Goal: Navigation & Orientation: Find specific page/section

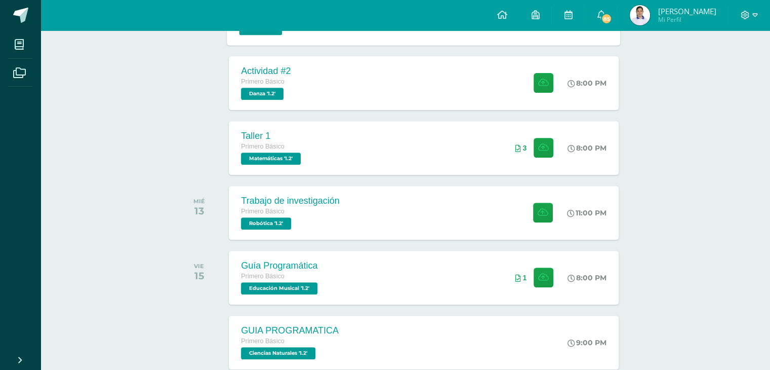
scroll to position [405, 0]
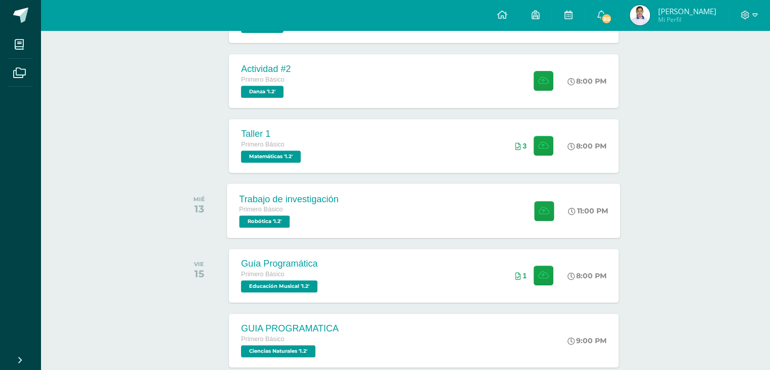
click at [336, 228] on div "Trabajo de investigación Primero Básico Robótica '1.2'" at bounding box center [289, 210] width 124 height 54
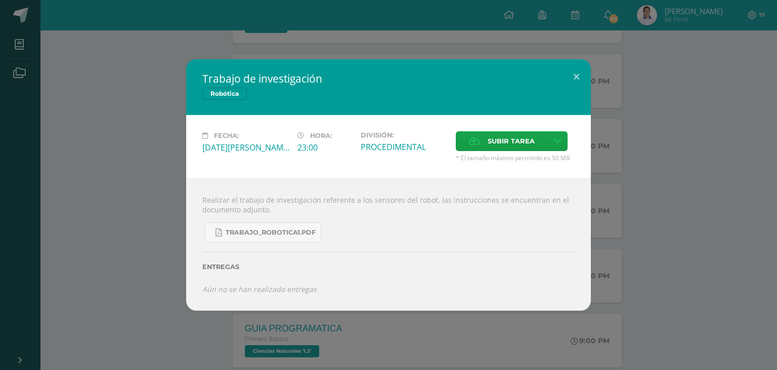
click at [240, 88] on div "Trabajo de investigación Robótica" at bounding box center [388, 87] width 405 height 56
click at [238, 94] on span "Robótica" at bounding box center [224, 94] width 45 height 12
click at [581, 77] on button at bounding box center [576, 76] width 29 height 34
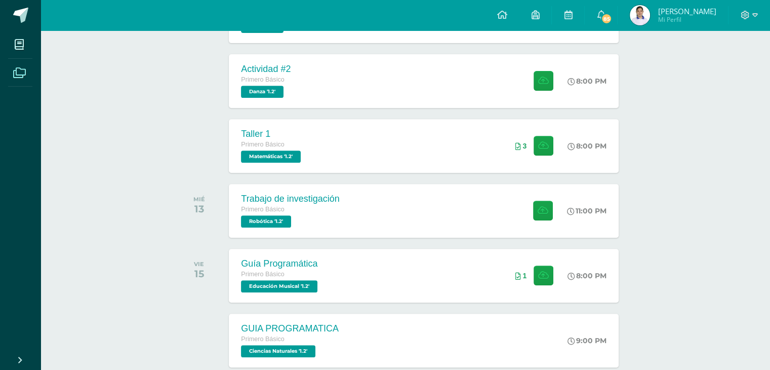
click at [16, 59] on link "Archivos" at bounding box center [20, 73] width 24 height 28
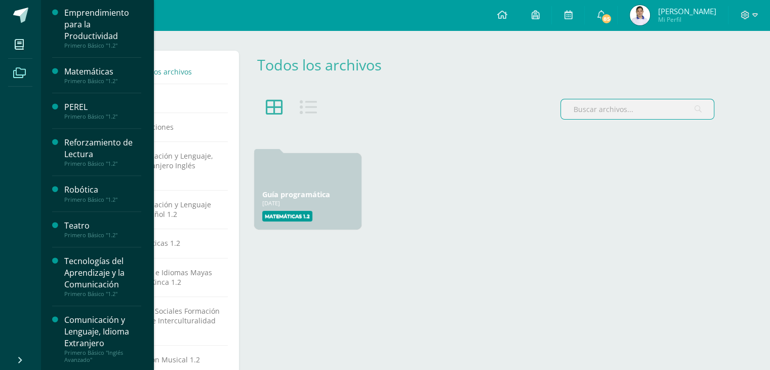
scroll to position [367, 0]
click at [114, 186] on div "Robótica" at bounding box center [102, 189] width 77 height 12
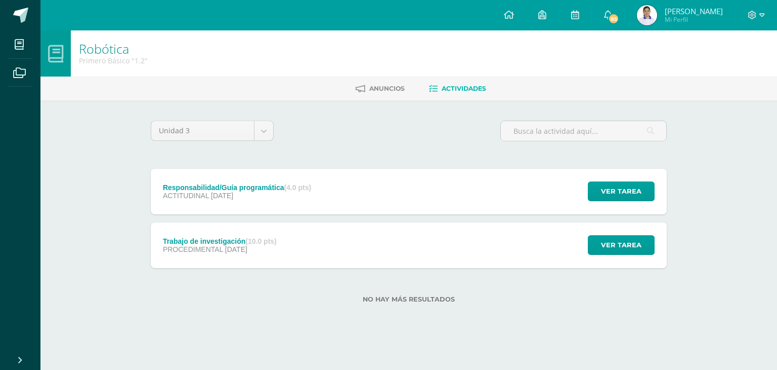
click at [109, 56] on div "Primero Básico "1.2"" at bounding box center [113, 61] width 69 height 10
click at [58, 52] on icon at bounding box center [56, 54] width 16 height 18
click at [374, 89] on span "Anuncios" at bounding box center [387, 89] width 35 height 8
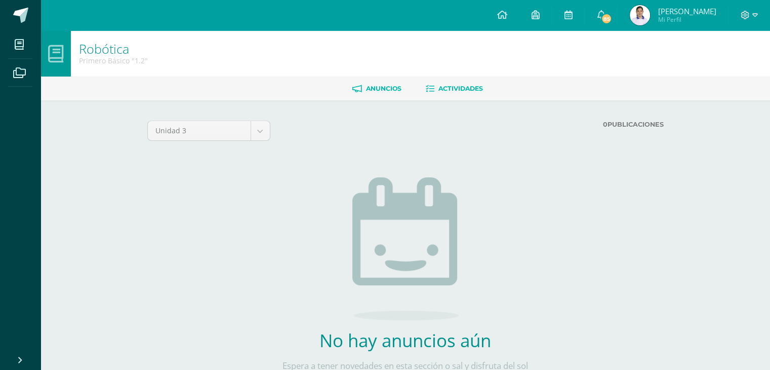
click at [445, 90] on span "Actividades" at bounding box center [460, 89] width 45 height 8
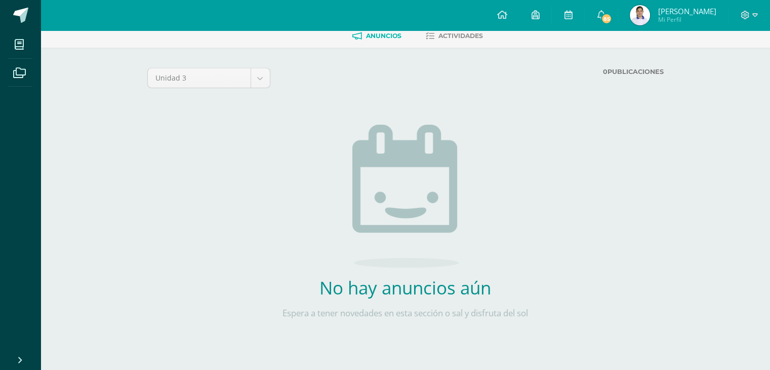
scroll to position [54, 0]
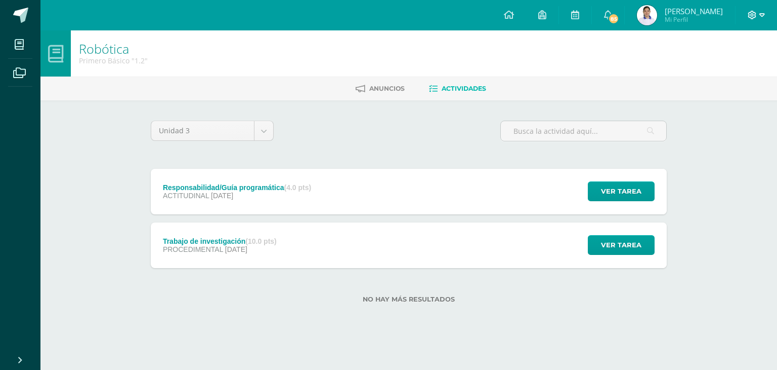
click at [749, 15] on icon at bounding box center [753, 15] width 9 height 9
click at [646, 7] on span "Andrea Valeria Mi Perfil" at bounding box center [680, 15] width 90 height 20
click at [655, 14] on img at bounding box center [647, 15] width 20 height 20
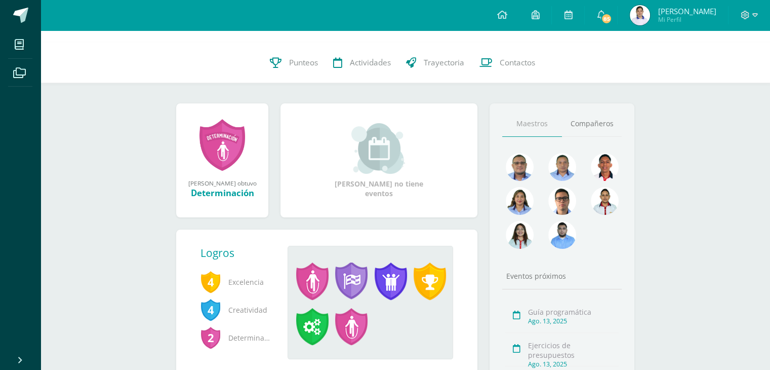
scroll to position [101, 0]
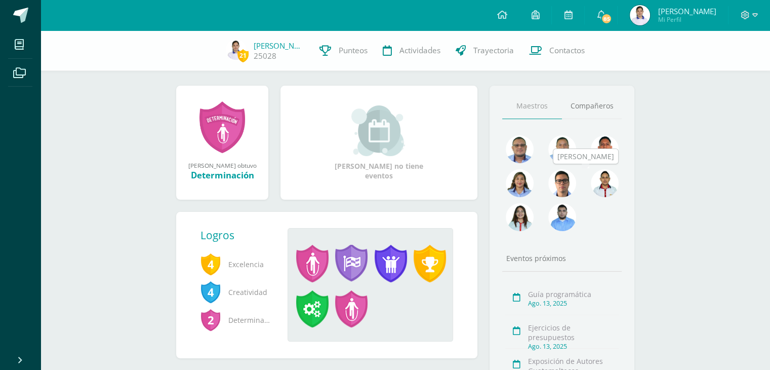
click at [614, 191] on img at bounding box center [605, 183] width 28 height 28
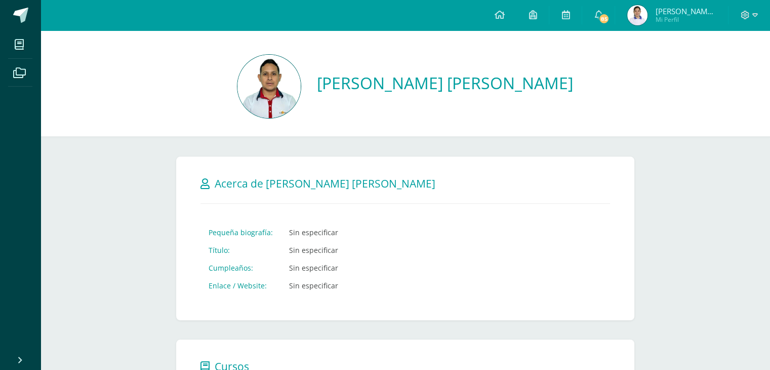
click at [336, 81] on div "[PERSON_NAME] [PERSON_NAME]" at bounding box center [405, 87] width 713 height 65
drag, startPoint x: 336, startPoint y: 81, endPoint x: 558, endPoint y: 71, distance: 222.5
click at [558, 71] on div "[PERSON_NAME] [PERSON_NAME]" at bounding box center [405, 87] width 713 height 65
copy div "[PERSON_NAME] [PERSON_NAME] Cancelar Guardar"
